Goal: Task Accomplishment & Management: Complete application form

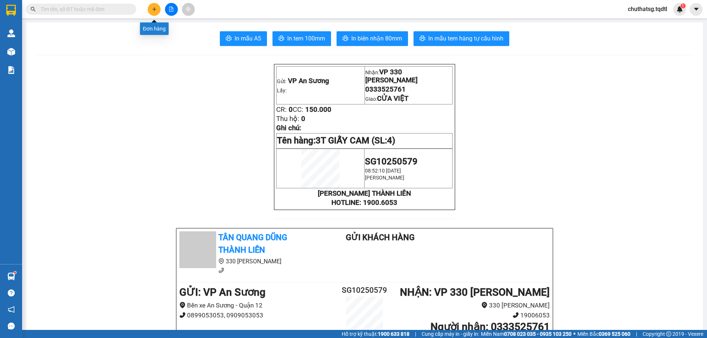
click at [154, 3] on button at bounding box center [154, 9] width 13 height 13
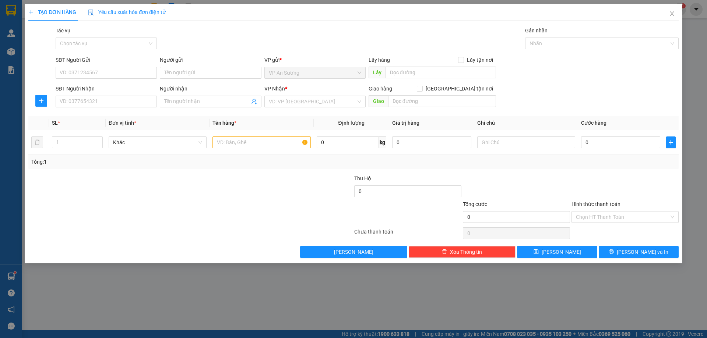
click at [117, 65] on div "SĐT Người Gửi" at bounding box center [106, 61] width 101 height 11
click at [119, 74] on input "SĐT Người Gửi" at bounding box center [106, 73] width 101 height 12
type input "9"
type input "0908435966"
click at [112, 88] on div "0908435966" at bounding box center [106, 88] width 92 height 8
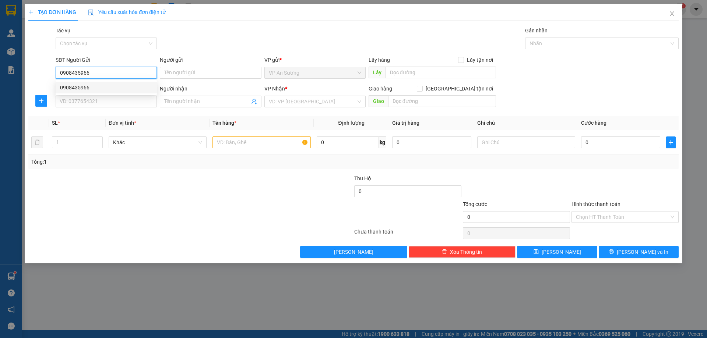
type input "0964516139"
type input "Triệu Vân"
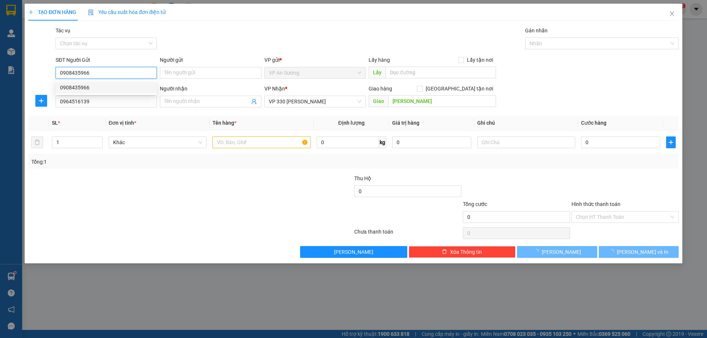
type input "200.000"
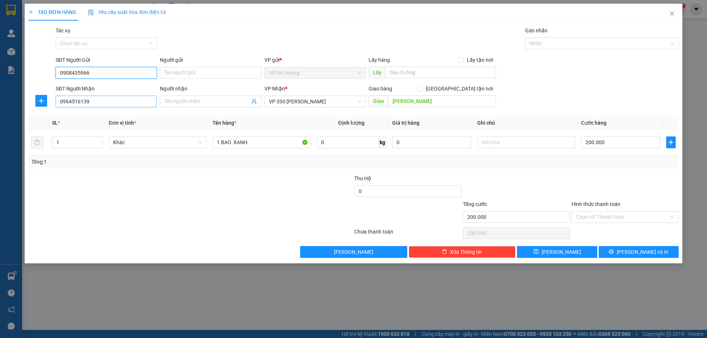
type input "0908435966"
click at [104, 98] on input "0964516139" at bounding box center [106, 102] width 101 height 12
click at [126, 114] on div "0964516139" at bounding box center [106, 116] width 92 height 8
drag, startPoint x: 655, startPoint y: 248, endPoint x: 619, endPoint y: 184, distance: 73.1
click at [653, 240] on div "Transit Pickup Surcharge Ids Transit Deliver Surcharge Ids Transit Deliver Surc…" at bounding box center [353, 143] width 650 height 232
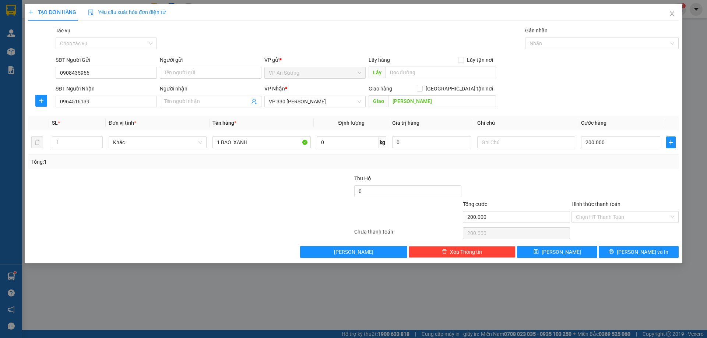
click at [660, 244] on div "Transit Pickup Surcharge Ids Transit Deliver Surcharge Ids Transit Deliver Surc…" at bounding box center [353, 143] width 650 height 232
click at [660, 245] on div "Transit Pickup Surcharge Ids Transit Deliver Surcharge Ids Transit Deliver Surc…" at bounding box center [353, 143] width 650 height 232
click at [610, 143] on input "200.000" at bounding box center [620, 143] width 79 height 12
type input "1"
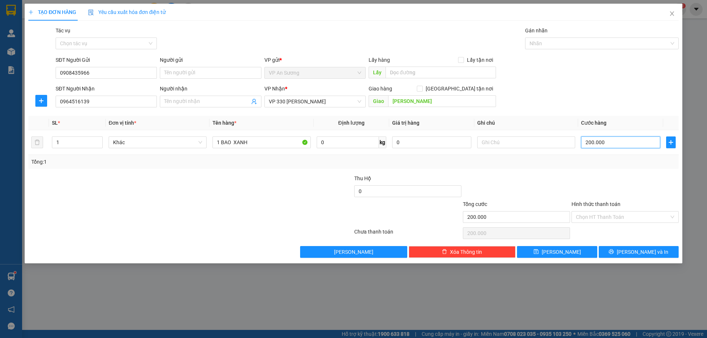
type input "1"
type input "15"
type input "150"
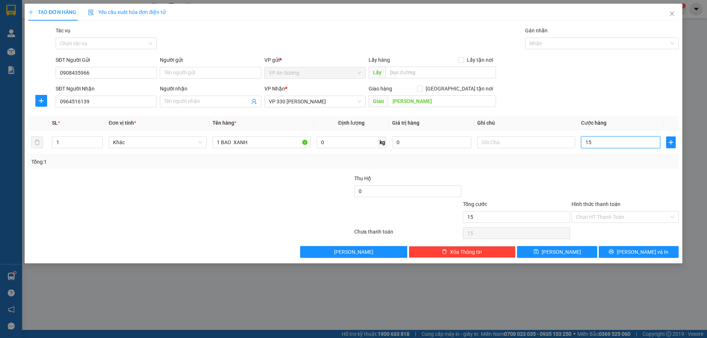
type input "150"
type input "1.500"
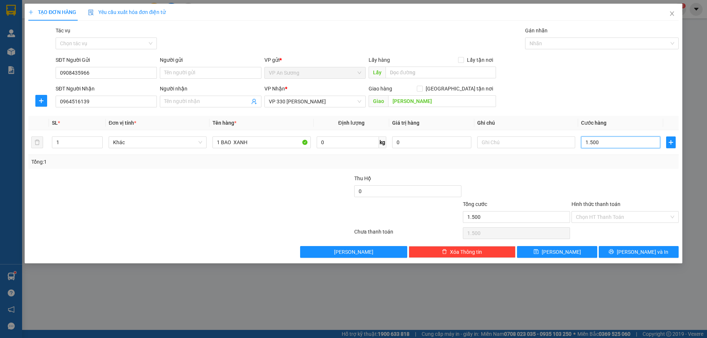
type input "15.000"
type input "150.000"
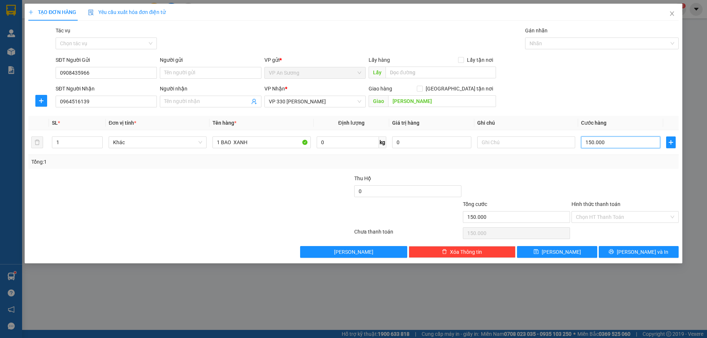
type input "150.000"
click at [600, 168] on div "Transit Pickup Surcharge Ids Transit Deliver Surcharge Ids Transit Deliver Surc…" at bounding box center [353, 143] width 650 height 232
click at [628, 249] on button "Lưu và In" at bounding box center [639, 252] width 80 height 12
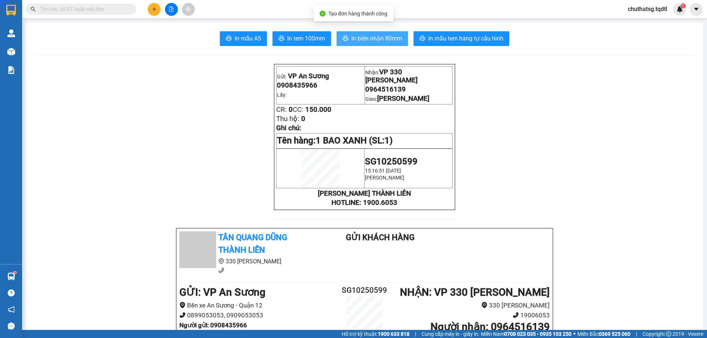
click at [390, 41] on span "In biên nhận 80mm" at bounding box center [376, 38] width 51 height 9
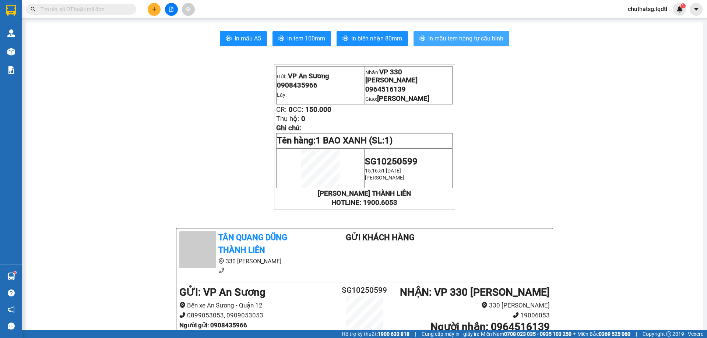
click at [429, 40] on span "In mẫu tem hàng tự cấu hình" at bounding box center [465, 38] width 75 height 9
click at [155, 7] on icon "plus" at bounding box center [154, 9] width 5 height 5
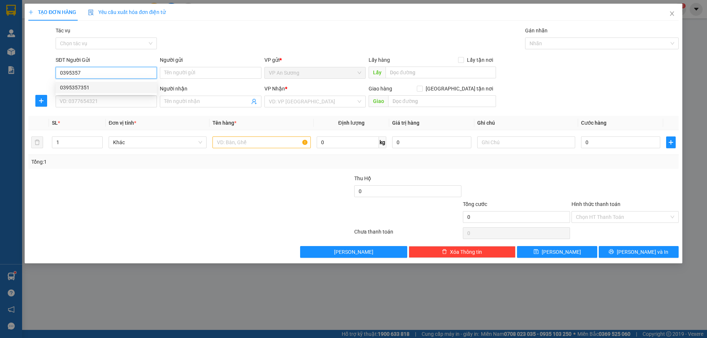
click at [125, 90] on div "0395357351" at bounding box center [106, 88] width 92 height 8
type input "0395357351"
type input "0373051452"
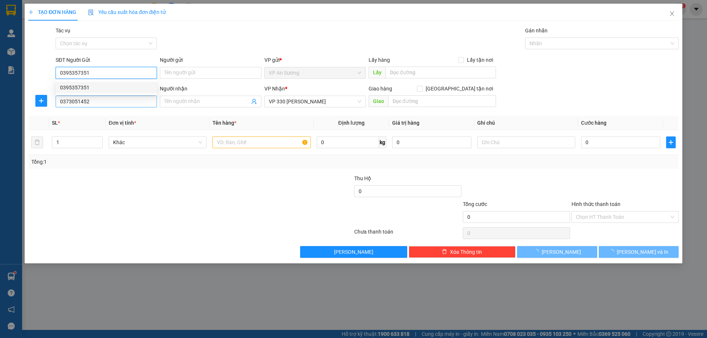
type input "500.000"
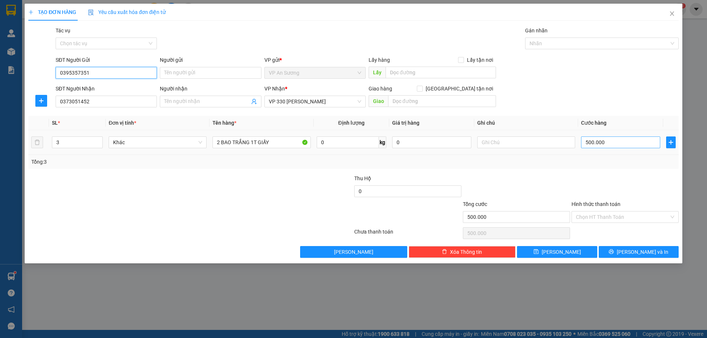
type input "0395357351"
click at [629, 140] on input "500.000" at bounding box center [620, 143] width 79 height 12
type input "0"
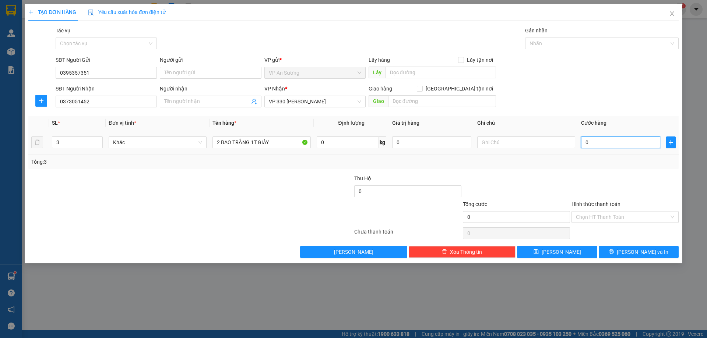
type input "4"
type input "04"
type input "40"
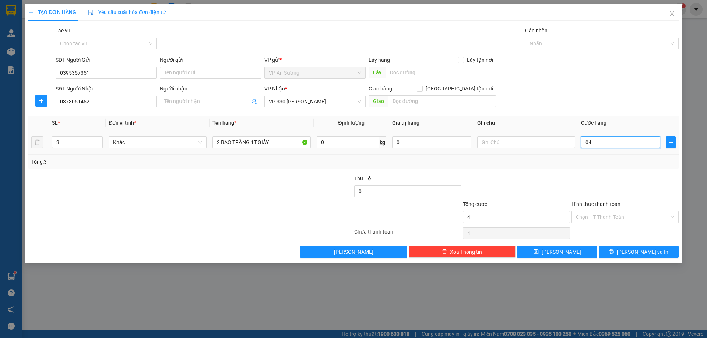
type input "040"
type input "400"
type input "0.400"
type input "4.000"
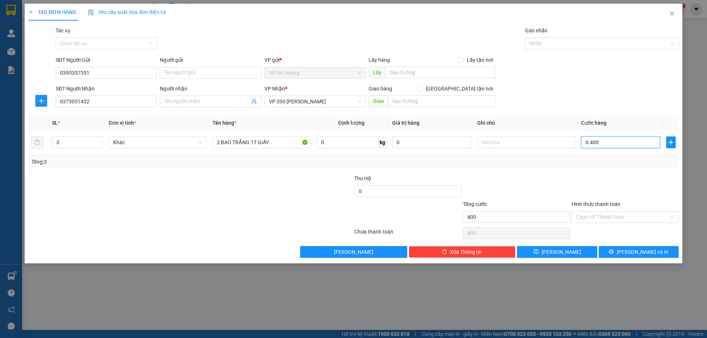
type input "4.000"
type input "040.000"
type input "40.000"
type input "400.000"
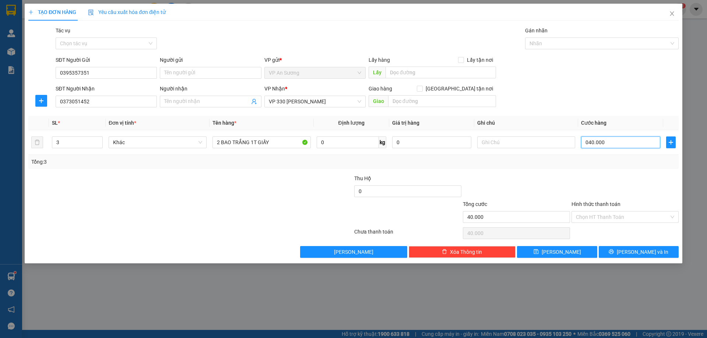
type input "400.000"
click at [636, 127] on th "Cước hàng" at bounding box center [620, 123] width 85 height 14
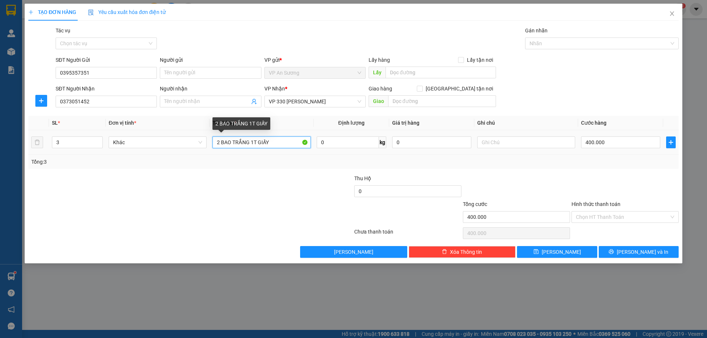
click at [282, 144] on input "2 BAO TRẮNG 1T GIẤY" at bounding box center [261, 143] width 98 height 12
type input "2 BAO TRẮNG"
click at [77, 143] on input "3" at bounding box center [77, 142] width 50 height 11
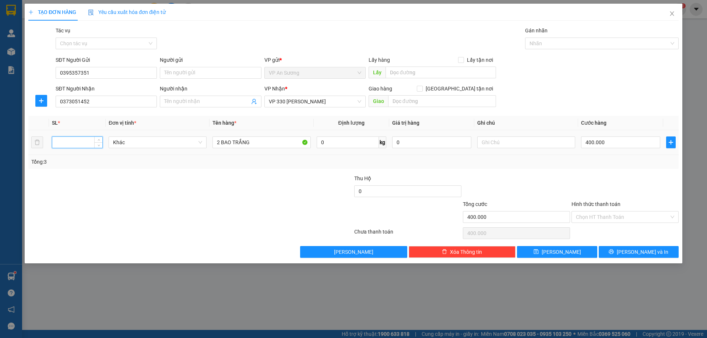
type input "3"
type input "2"
click at [222, 144] on input "2 BAO TRẮNG" at bounding box center [261, 143] width 98 height 12
click at [259, 141] on input "1 BAO TRẮNG" at bounding box center [261, 143] width 98 height 12
type input "1 BAO TRẮNG 1 BAO XANH"
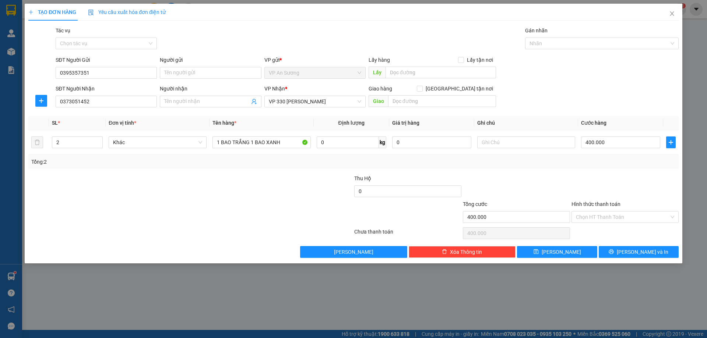
drag, startPoint x: 182, startPoint y: 215, endPoint x: 368, endPoint y: 201, distance: 186.1
click at [193, 212] on div at bounding box center [136, 213] width 217 height 26
click at [620, 254] on button "Lưu và In" at bounding box center [639, 252] width 80 height 12
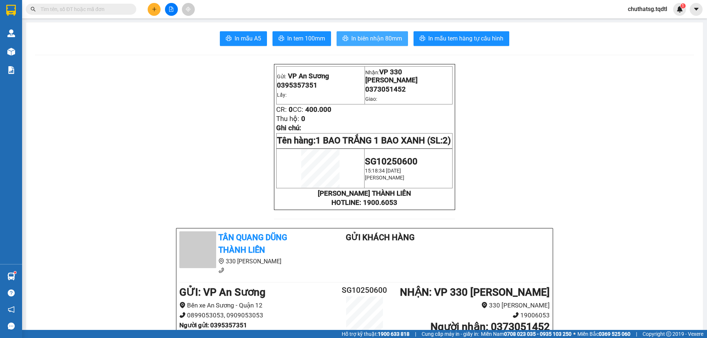
click at [356, 33] on button "In biên nhận 80mm" at bounding box center [372, 38] width 71 height 15
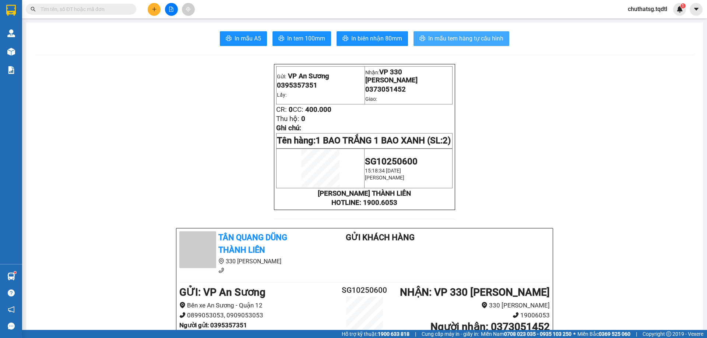
click at [471, 35] on span "In mẫu tem hàng tự cấu hình" at bounding box center [465, 38] width 75 height 9
click at [448, 39] on span "In mẫu tem hàng tự cấu hình" at bounding box center [465, 38] width 75 height 9
drag, startPoint x: 145, startPoint y: 10, endPoint x: 154, endPoint y: 11, distance: 9.6
click at [151, 11] on div at bounding box center [171, 9] width 55 height 13
click at [154, 11] on icon "plus" at bounding box center [154, 9] width 0 height 4
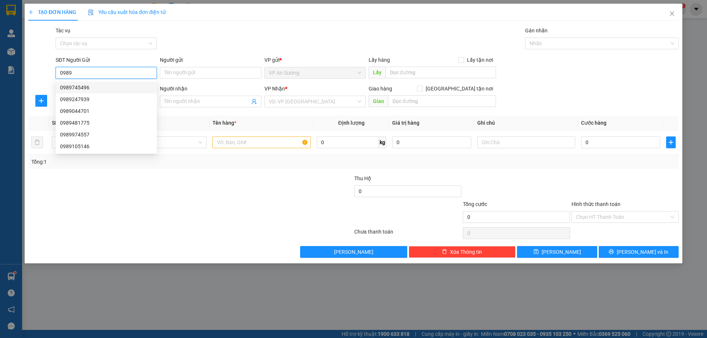
click at [124, 89] on div "0989745496" at bounding box center [106, 88] width 92 height 8
type input "0989745496"
type input "0913740808"
type input "100.000"
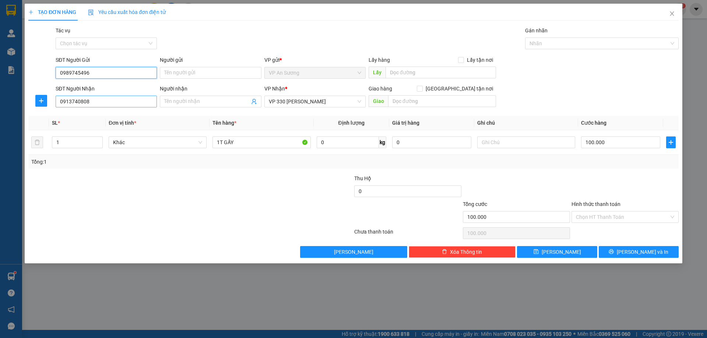
type input "0989745496"
click at [129, 105] on input "0913740808" at bounding box center [106, 102] width 101 height 12
click at [145, 186] on div at bounding box center [136, 188] width 217 height 26
click at [95, 102] on input "0913740808" at bounding box center [106, 102] width 101 height 12
type input "0"
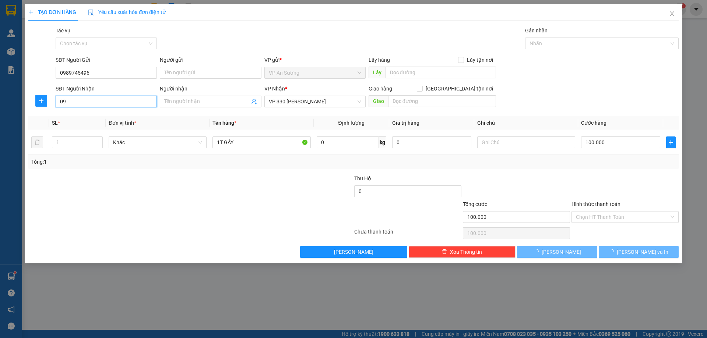
type input "0"
type input "0944774357"
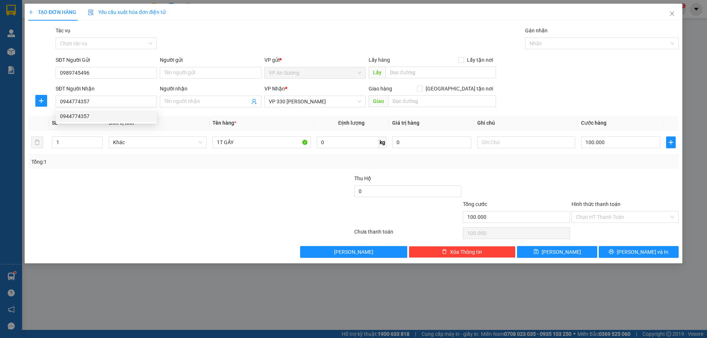
click at [71, 214] on div at bounding box center [136, 213] width 217 height 26
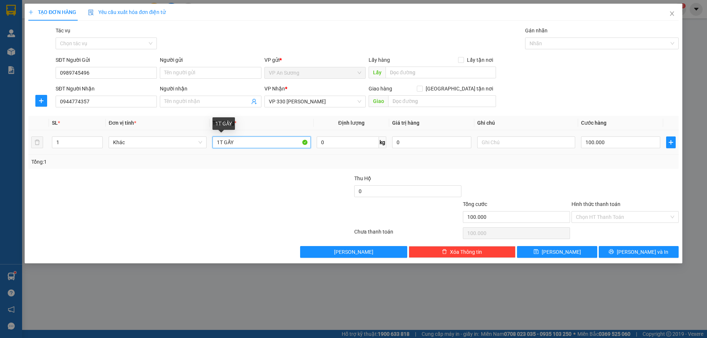
click at [242, 144] on input "1T GẤY" at bounding box center [261, 143] width 98 height 12
type input "1"
click at [87, 143] on input "1" at bounding box center [77, 142] width 50 height 11
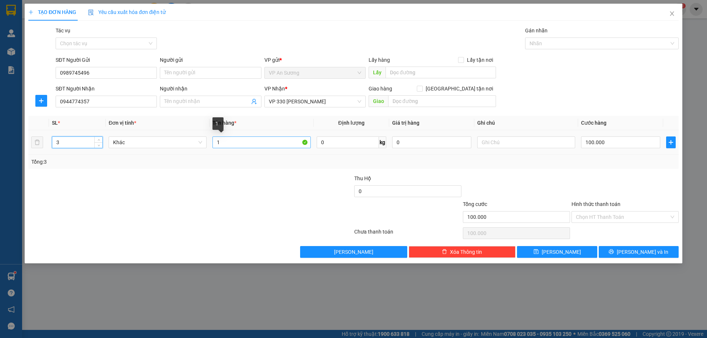
type input "3"
click at [249, 142] on input "1" at bounding box center [261, 143] width 98 height 12
click at [334, 99] on span "VP 330 [PERSON_NAME]" at bounding box center [315, 101] width 92 height 11
type input "3 KIỆN GIẤY"
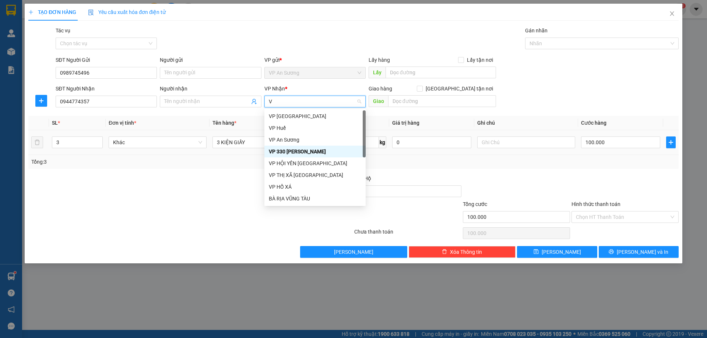
type input "VP"
click at [288, 187] on div "VP HỒ XÁ" at bounding box center [315, 187] width 92 height 8
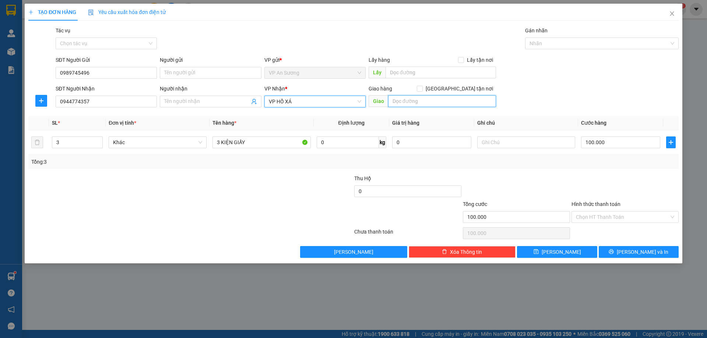
click at [411, 102] on input "text" at bounding box center [442, 101] width 108 height 12
type input "VP HỒ XÁ"
click at [613, 138] on input "100.000" at bounding box center [620, 143] width 79 height 12
type input "0"
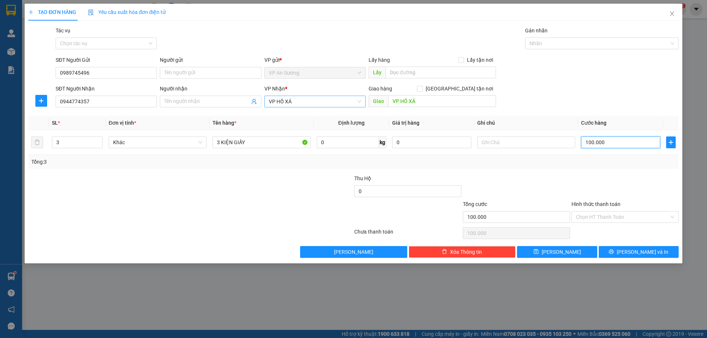
type input "0"
type input "3"
type input "03"
type input "30"
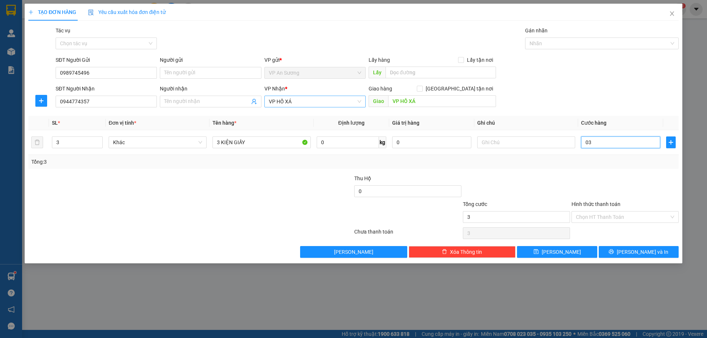
type input "30"
type input "030"
type input "300"
type input "0.300"
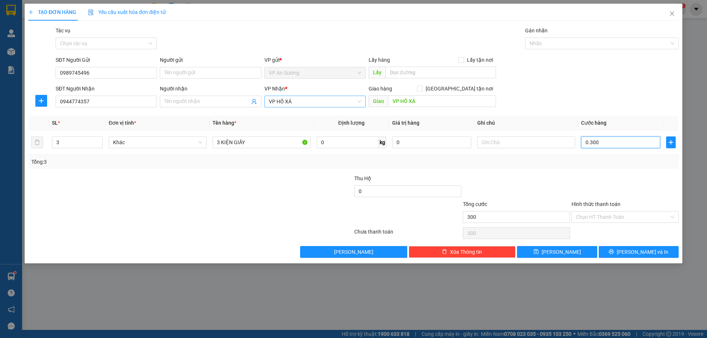
type input "3.000"
type input "03.000"
type input "30.000"
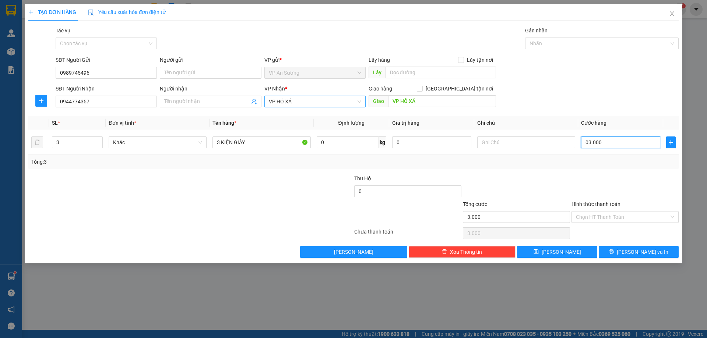
type input "030.000"
type input "300.000"
click at [608, 107] on div "SĐT Người Nhận 0944774357 Người nhận Tên người nhận VP Nhận * VP HỒ XÁ Giao hàn…" at bounding box center [367, 98] width 626 height 26
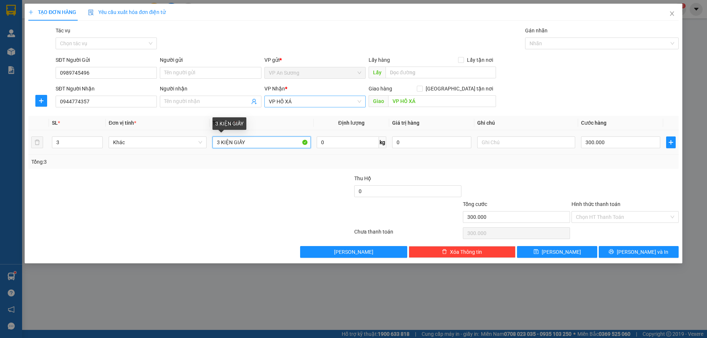
click at [276, 145] on input "3 KIỆN GIẤY" at bounding box center [261, 143] width 98 height 12
type input "3 KIỆN GIẤY PHỤ TÙNG XE"
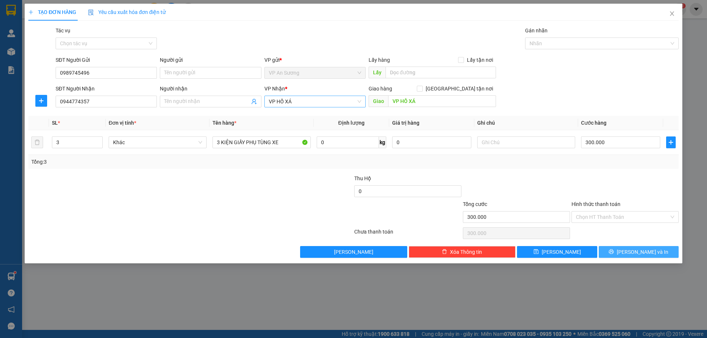
click at [633, 256] on button "Lưu và In" at bounding box center [639, 252] width 80 height 12
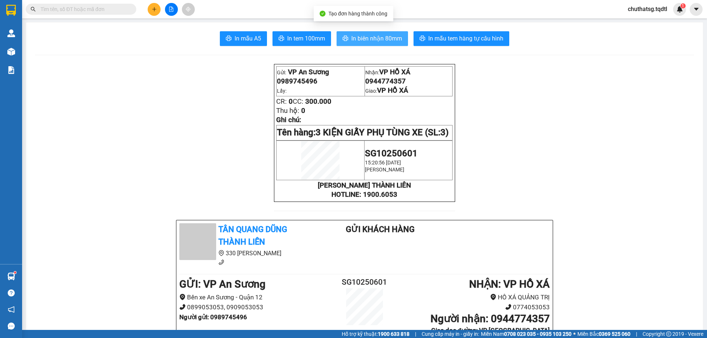
click at [382, 39] on span "In biên nhận 80mm" at bounding box center [376, 38] width 51 height 9
click at [392, 42] on span "In biên nhận 80mm" at bounding box center [376, 38] width 51 height 9
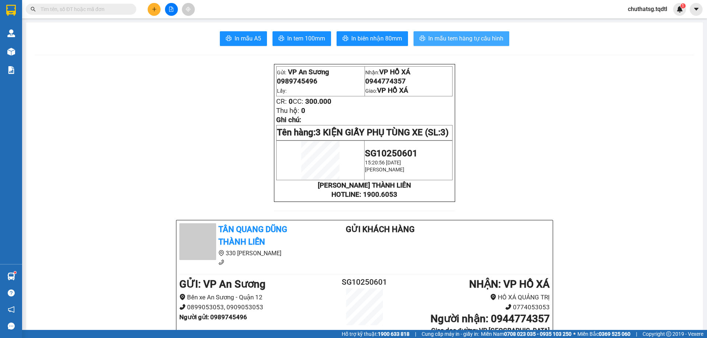
click at [460, 35] on span "In mẫu tem hàng tự cấu hình" at bounding box center [465, 38] width 75 height 9
click at [151, 10] on button at bounding box center [154, 9] width 13 height 13
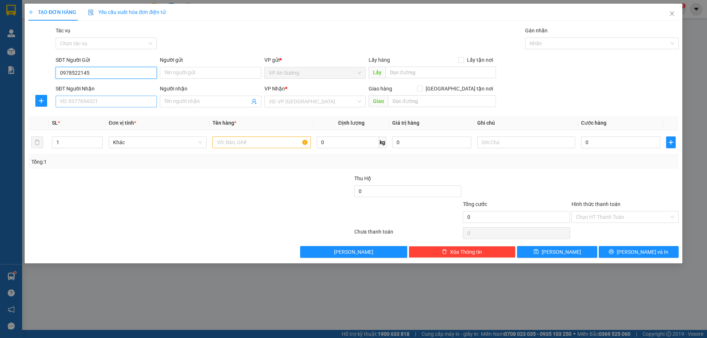
type input "0978522145"
drag, startPoint x: 87, startPoint y: 97, endPoint x: 88, endPoint y: 102, distance: 5.6
click at [87, 97] on input "SĐT Người Nhận" at bounding box center [106, 102] width 101 height 12
click at [74, 70] on input "0978522145" at bounding box center [106, 73] width 101 height 12
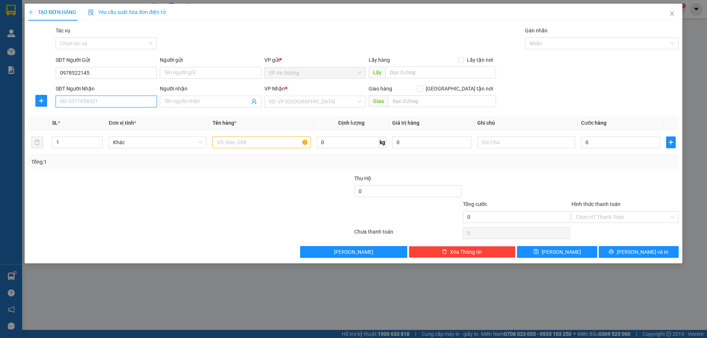
click at [99, 99] on input "SĐT Người Nhận" at bounding box center [106, 102] width 101 height 12
paste input "0978522145"
type input "0978522145"
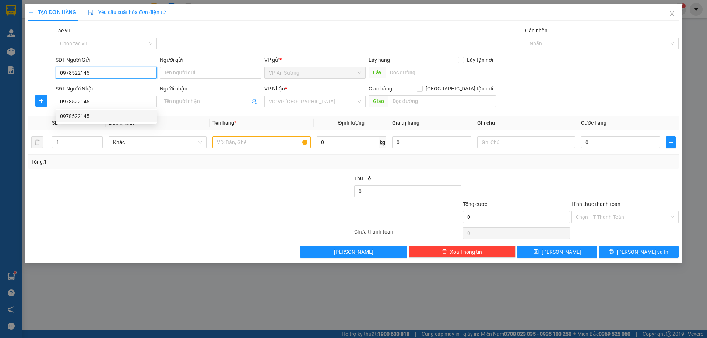
click at [106, 68] on input "0978522145" at bounding box center [106, 73] width 101 height 12
click at [106, 89] on div "0961236633" at bounding box center [106, 88] width 92 height 8
type input "0961236633"
type input "150.000"
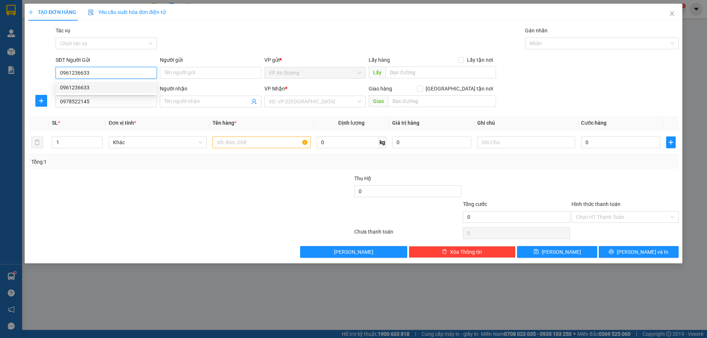
type input "150.000"
type input "0961236633"
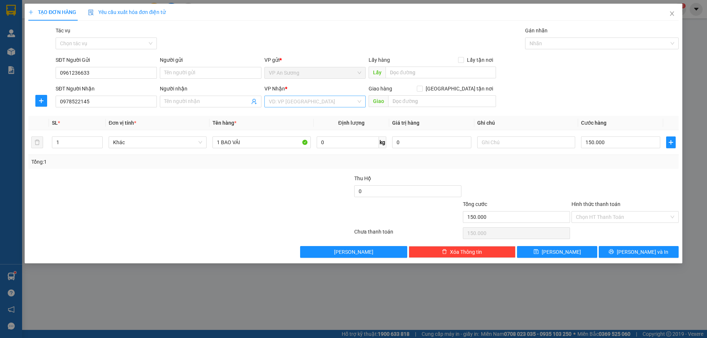
click at [308, 100] on input "search" at bounding box center [312, 101] width 87 height 11
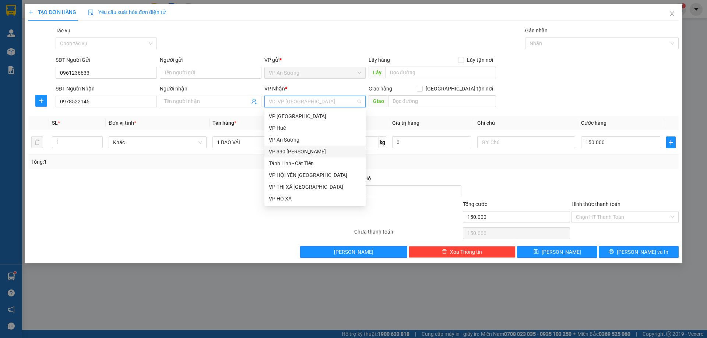
click at [295, 151] on div "VP 330 [PERSON_NAME]" at bounding box center [315, 152] width 92 height 8
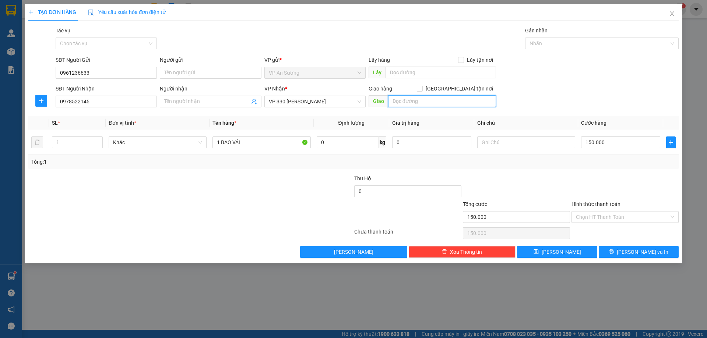
click at [450, 102] on input "text" at bounding box center [442, 101] width 108 height 12
click at [632, 257] on button "Lưu và In" at bounding box center [639, 252] width 80 height 12
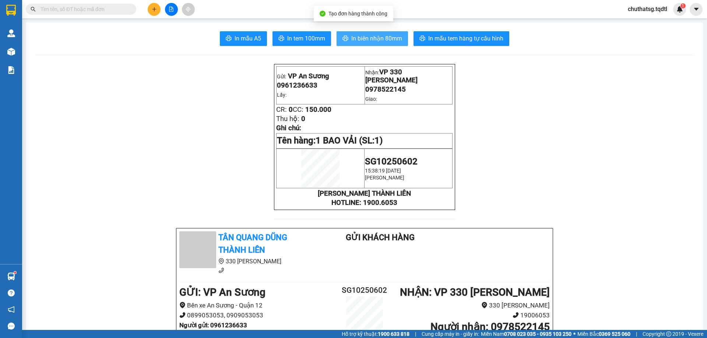
click at [374, 39] on span "In biên nhận 80mm" at bounding box center [376, 38] width 51 height 9
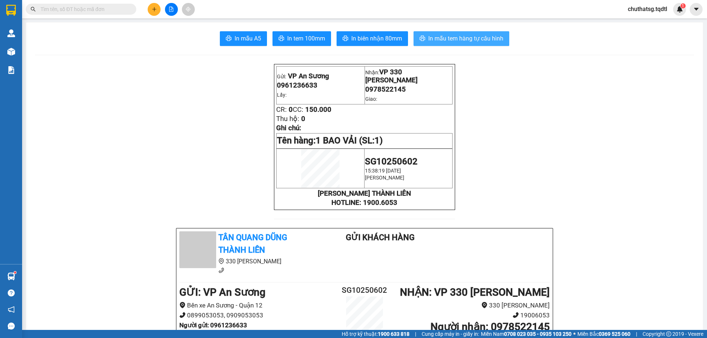
click at [456, 38] on span "In mẫu tem hàng tự cấu hình" at bounding box center [465, 38] width 75 height 9
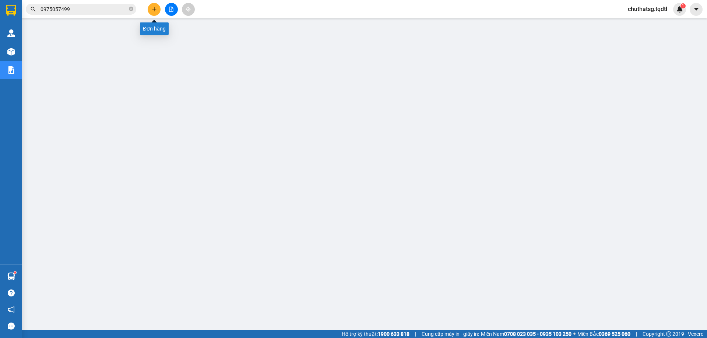
click at [153, 7] on icon "plus" at bounding box center [154, 9] width 5 height 5
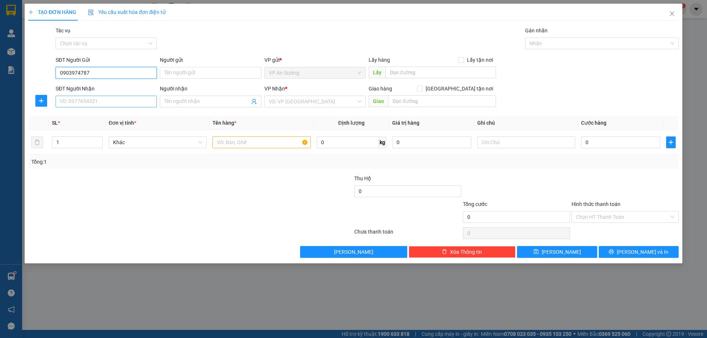
type input "0903974787"
click at [102, 104] on input "SĐT Người Nhận" at bounding box center [106, 102] width 101 height 12
type input "0813681333"
click at [67, 115] on div "0813681333" at bounding box center [106, 116] width 92 height 8
type input "KHE SANH"
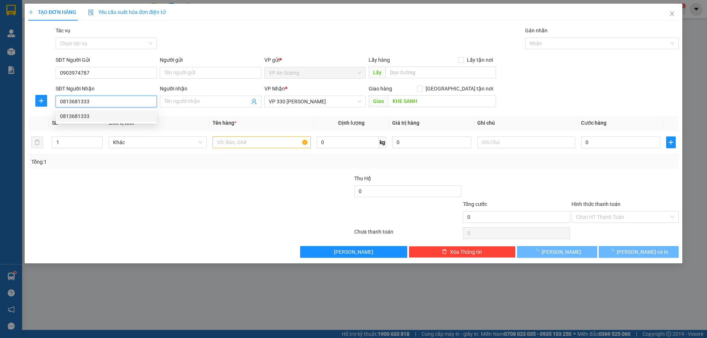
type input "300.000"
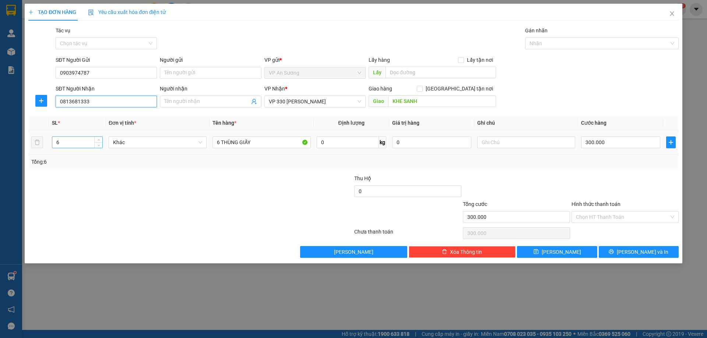
type input "0813681333"
click at [63, 144] on input "6" at bounding box center [77, 142] width 50 height 11
type input "1"
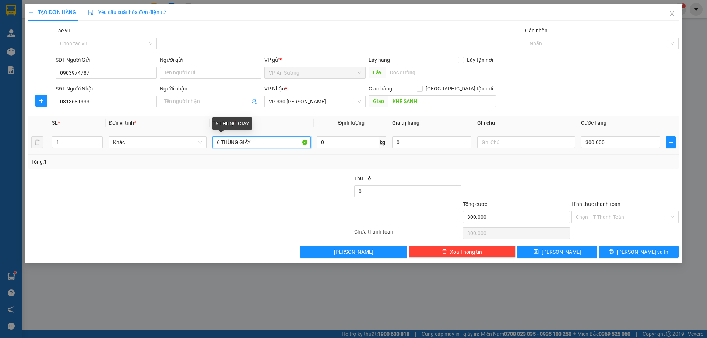
click at [221, 141] on input "6 THÙNG GIẤY" at bounding box center [261, 143] width 98 height 12
type input "1THÙNG GIẤY"
click at [615, 142] on input "300.000" at bounding box center [620, 143] width 79 height 12
type input "0"
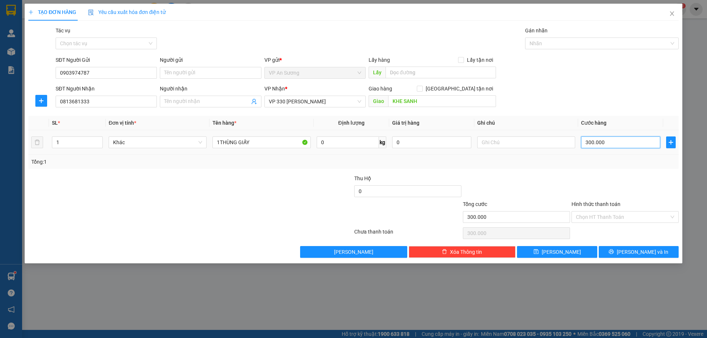
type input "0"
type input "1"
type input "01"
type input "10"
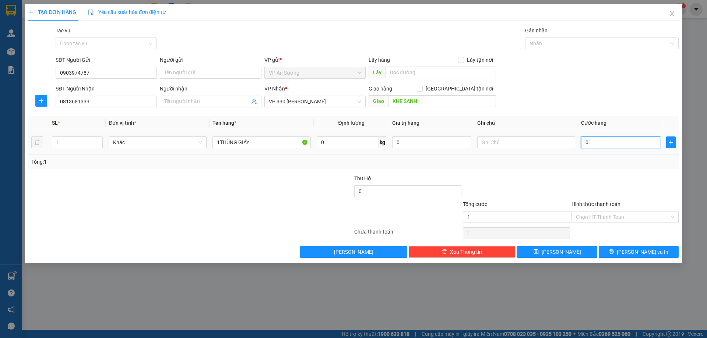
type input "10"
type input "010"
type input "100"
type input "0.100"
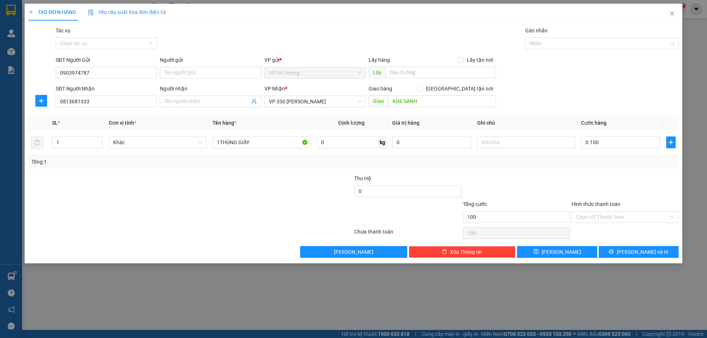
type input "100.000"
click at [574, 161] on div "Tổng: 1" at bounding box center [353, 162] width 644 height 8
click at [643, 250] on span "Lưu và In" at bounding box center [643, 252] width 52 height 8
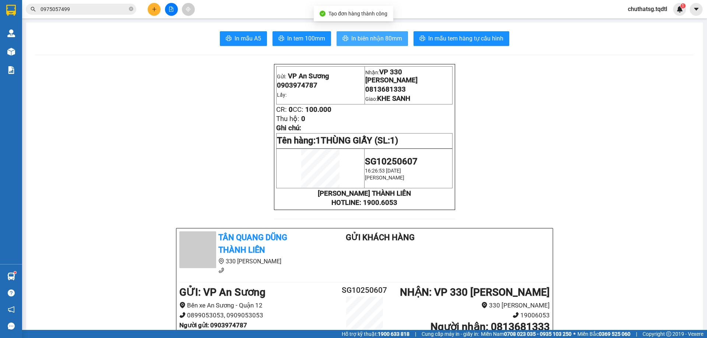
drag, startPoint x: 367, startPoint y: 36, endPoint x: 392, endPoint y: 54, distance: 30.6
click at [368, 36] on span "In biên nhận 80mm" at bounding box center [376, 38] width 51 height 9
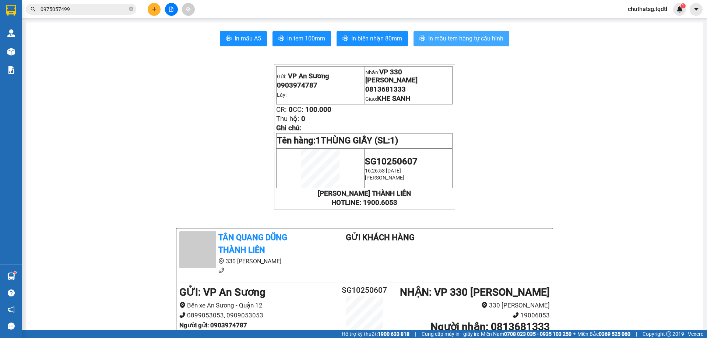
click at [453, 35] on span "In mẫu tem hàng tự cấu hình" at bounding box center [465, 38] width 75 height 9
drag, startPoint x: 458, startPoint y: 35, endPoint x: 471, endPoint y: 37, distance: 13.8
click at [458, 35] on span "In mẫu tem hàng tự cấu hình" at bounding box center [465, 38] width 75 height 9
